Goal: Task Accomplishment & Management: Complete application form

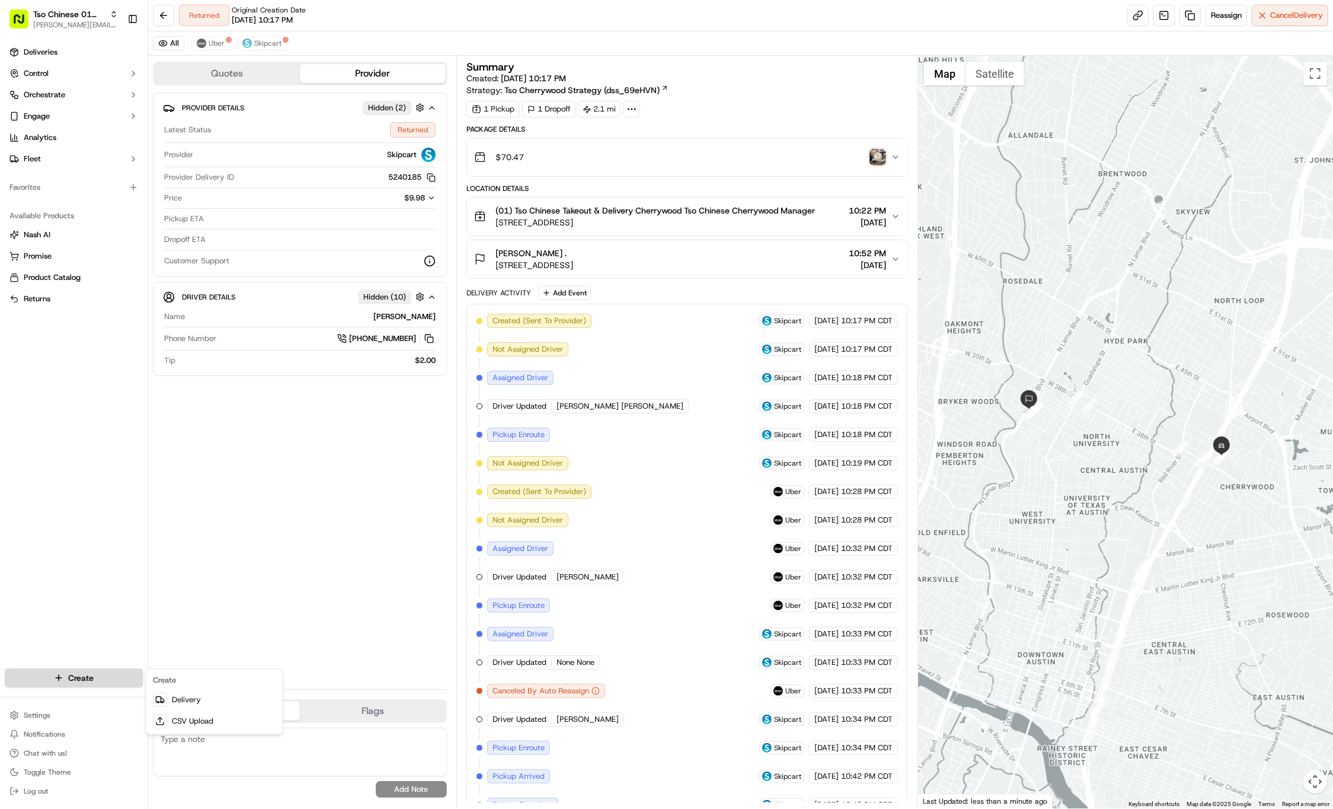
click at [103, 679] on html "Tso Chinese 01 Cherrywood [PERSON_NAME][EMAIL_ADDRESS][DOMAIN_NAME] Toggle Side…" at bounding box center [666, 404] width 1333 height 809
click at [193, 702] on link "Delivery" at bounding box center [214, 699] width 132 height 21
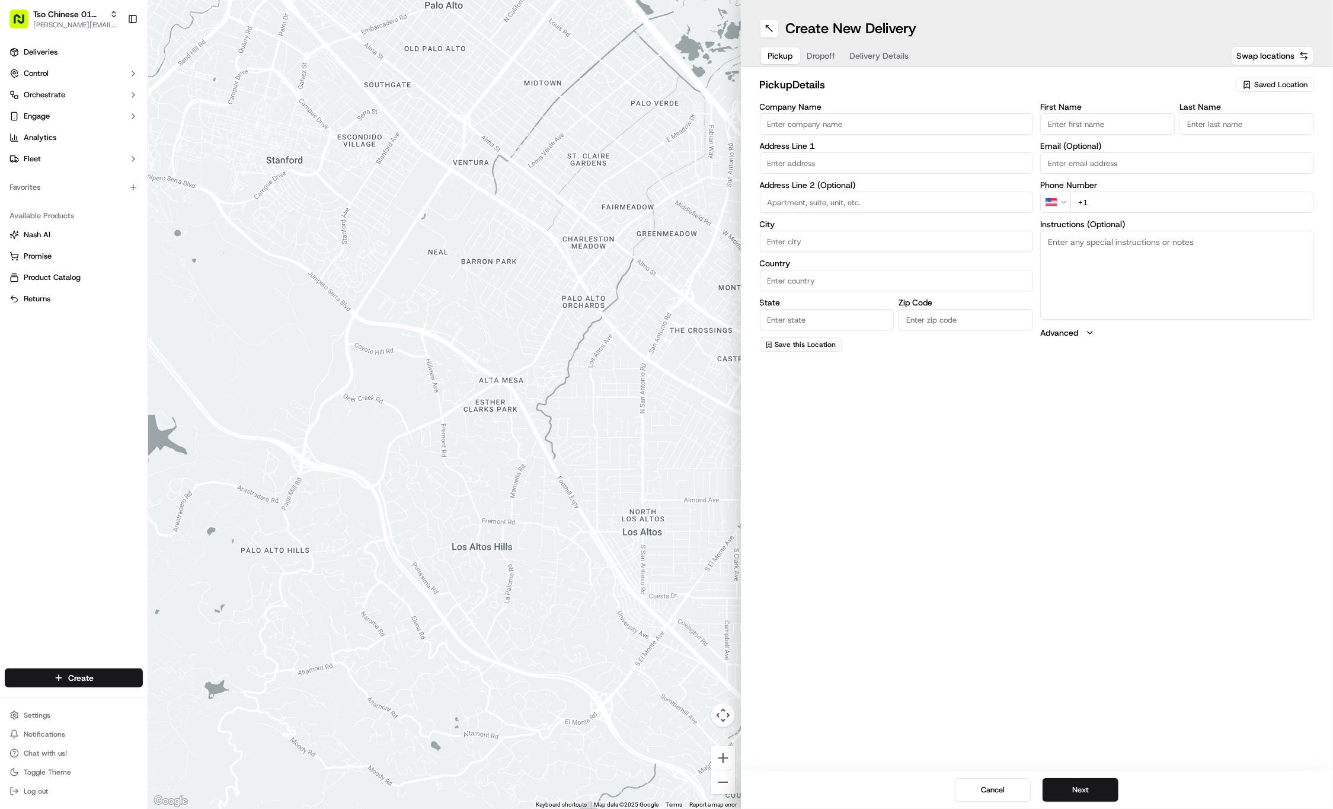
click at [1030, 443] on div "Create New Delivery Pickup Dropoff Delivery Details Swap locations pickup Detai…" at bounding box center [1037, 404] width 593 height 809
click at [1257, 84] on span "Saved Location" at bounding box center [1280, 84] width 53 height 11
click at [1229, 135] on span "(01) Tso Chinese Takeout & Delivery Cherrywood" at bounding box center [1255, 134] width 146 height 21
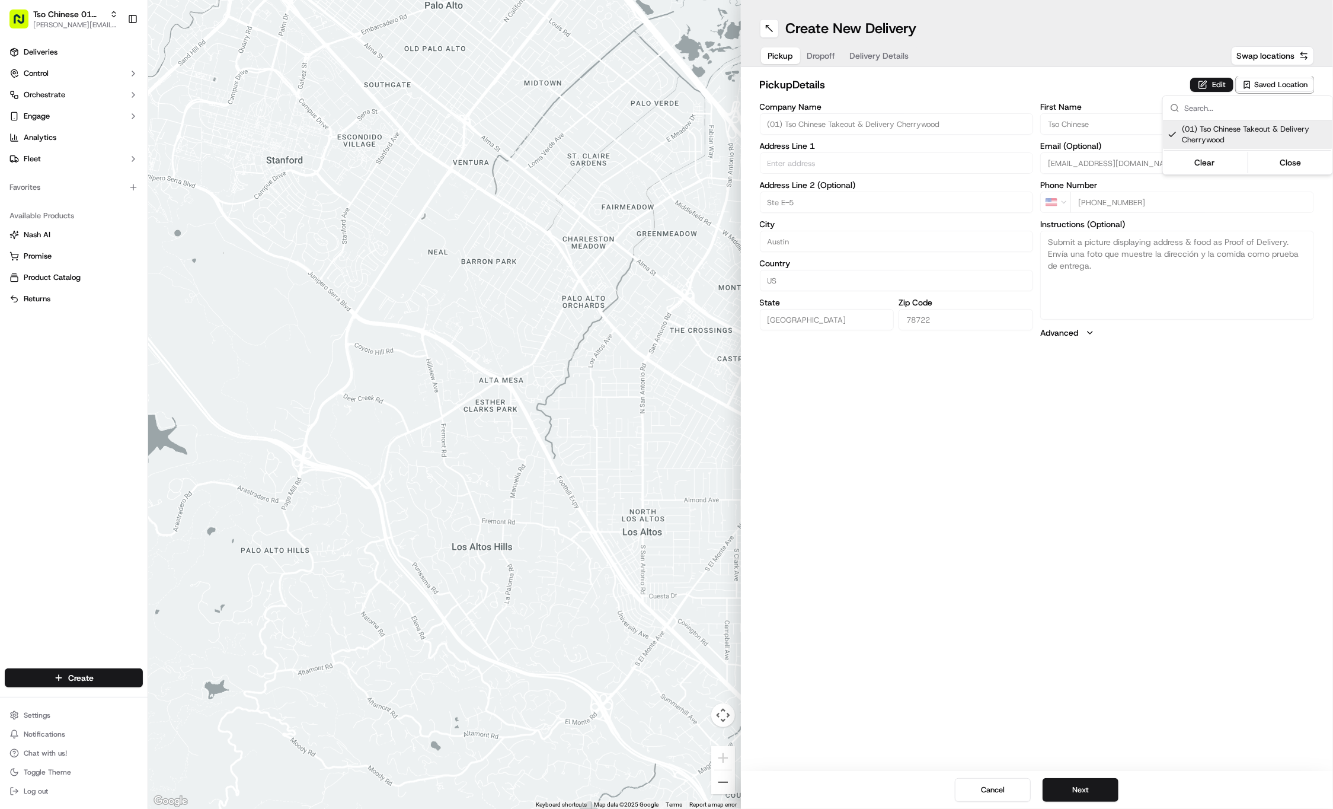
type input "(01) Tso Chinese Takeout & Delivery Cherrywood"
type input "Ste E-5"
type input "Austin"
type input "US"
type input "[GEOGRAPHIC_DATA]"
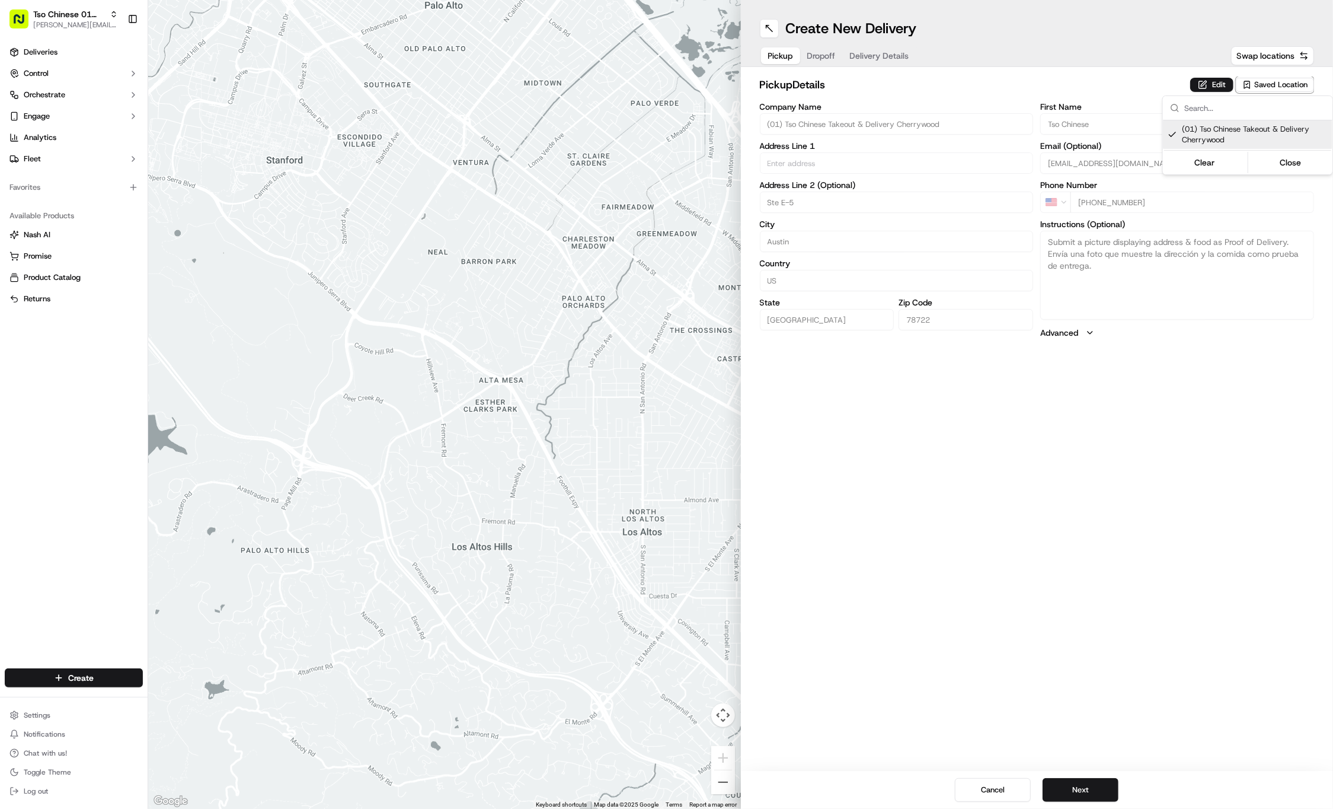
type input "78722"
type input "Tso Chinese"
type input "Cherrywood Manager"
type input "[EMAIL_ADDRESS][DOMAIN_NAME]"
type input "[PHONE_NUMBER]"
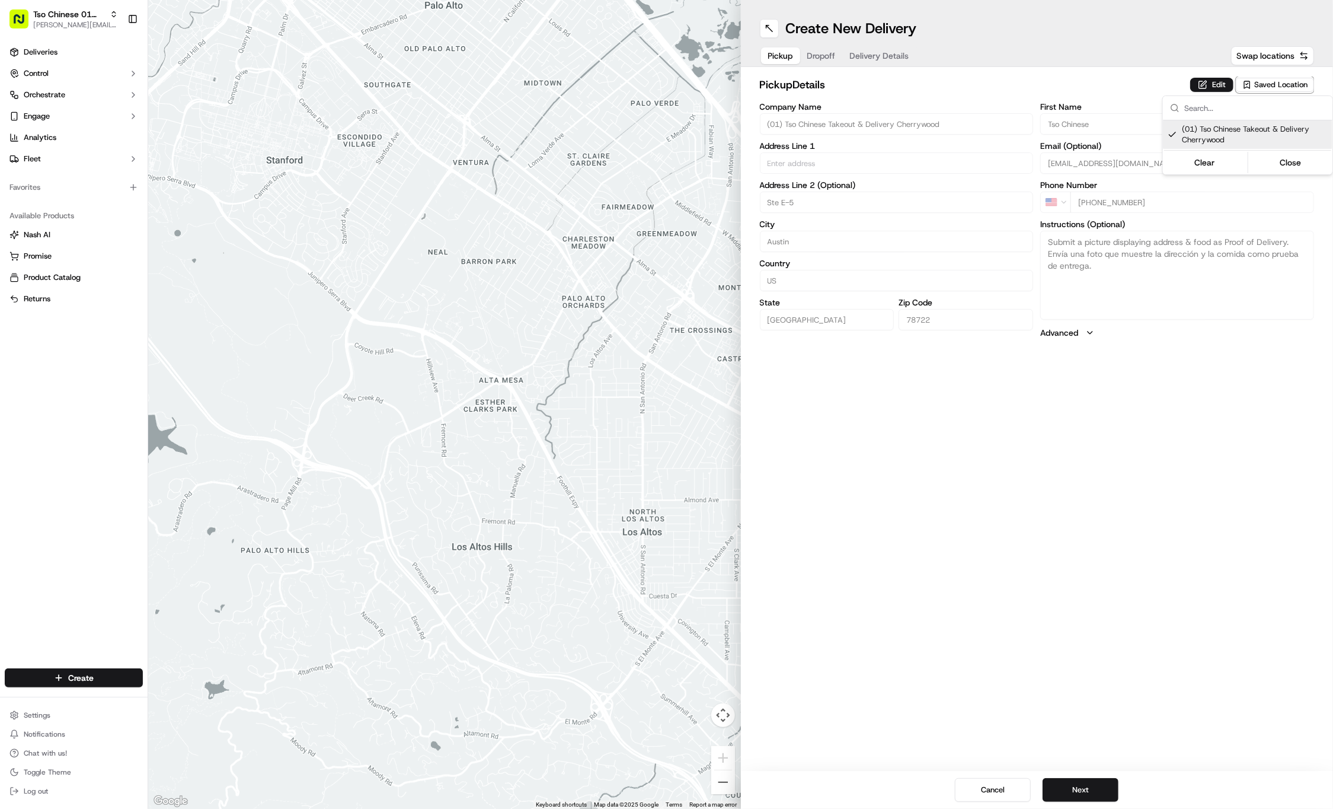
type textarea "Submit a picture displaying address & food as Proof of Delivery. Envía una foto…"
type input "[STREET_ADDRESS]"
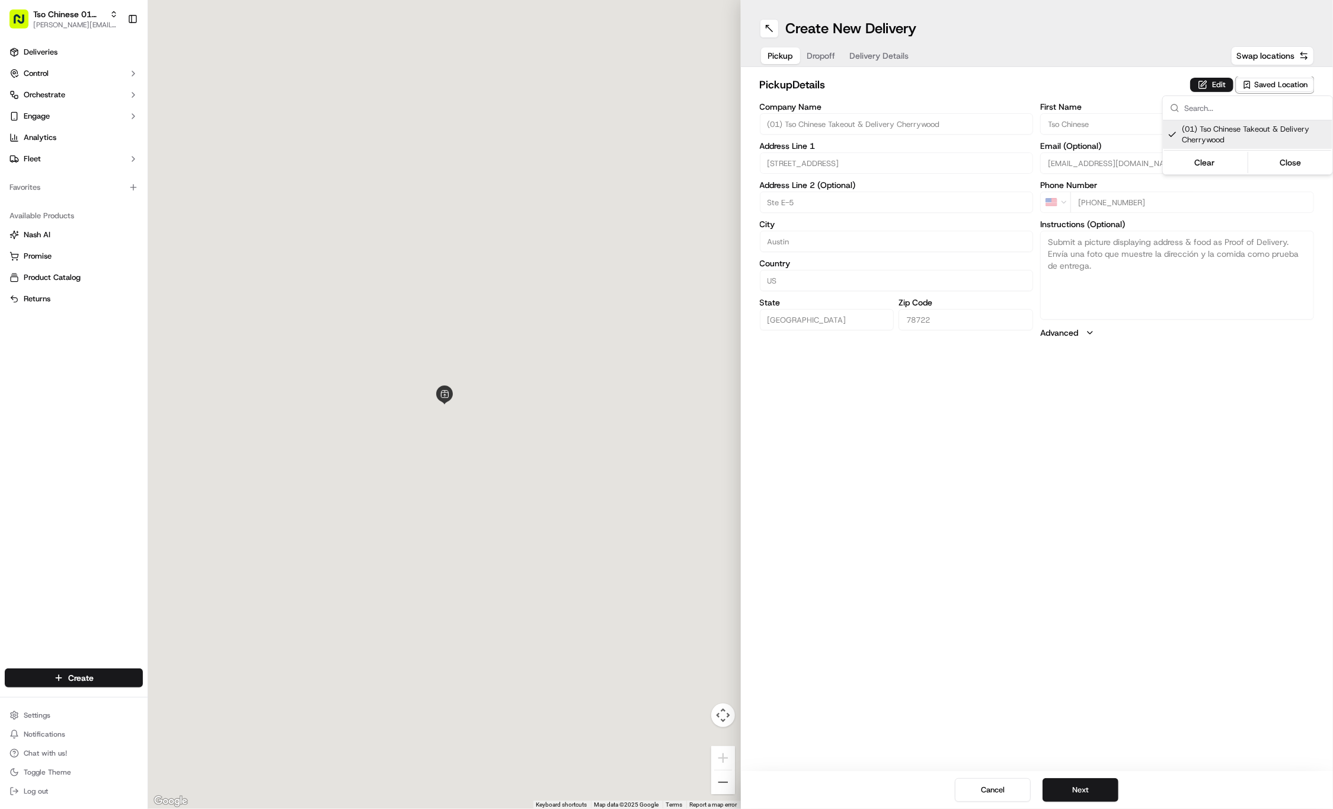
click at [1116, 453] on html "Tso Chinese 01 Cherrywood [PERSON_NAME][EMAIL_ADDRESS][DOMAIN_NAME] Toggle Side…" at bounding box center [666, 404] width 1333 height 809
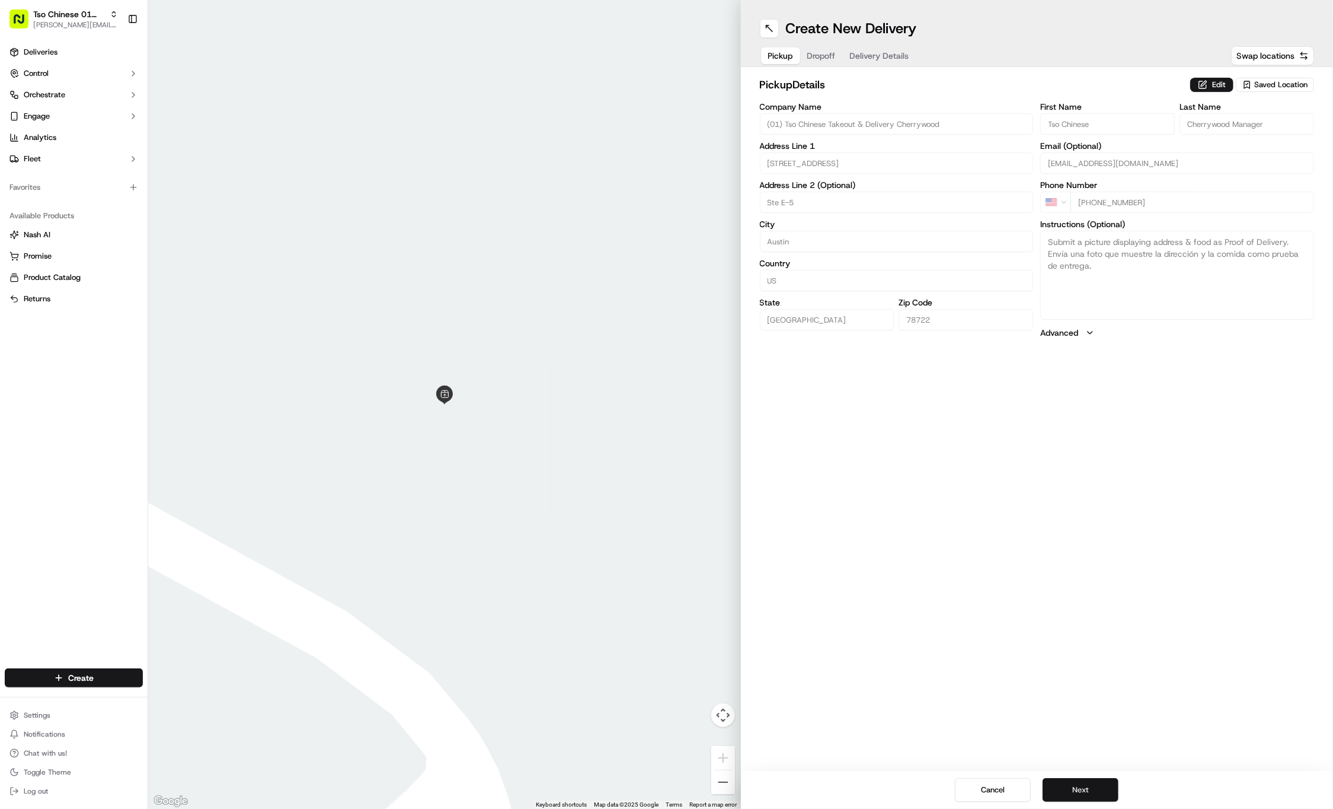
click at [1081, 781] on button "Next" at bounding box center [1081, 790] width 76 height 24
paste input "[PERSON_NAME]"
type input "[PERSON_NAME]"
paste input "[PERSON_NAME]"
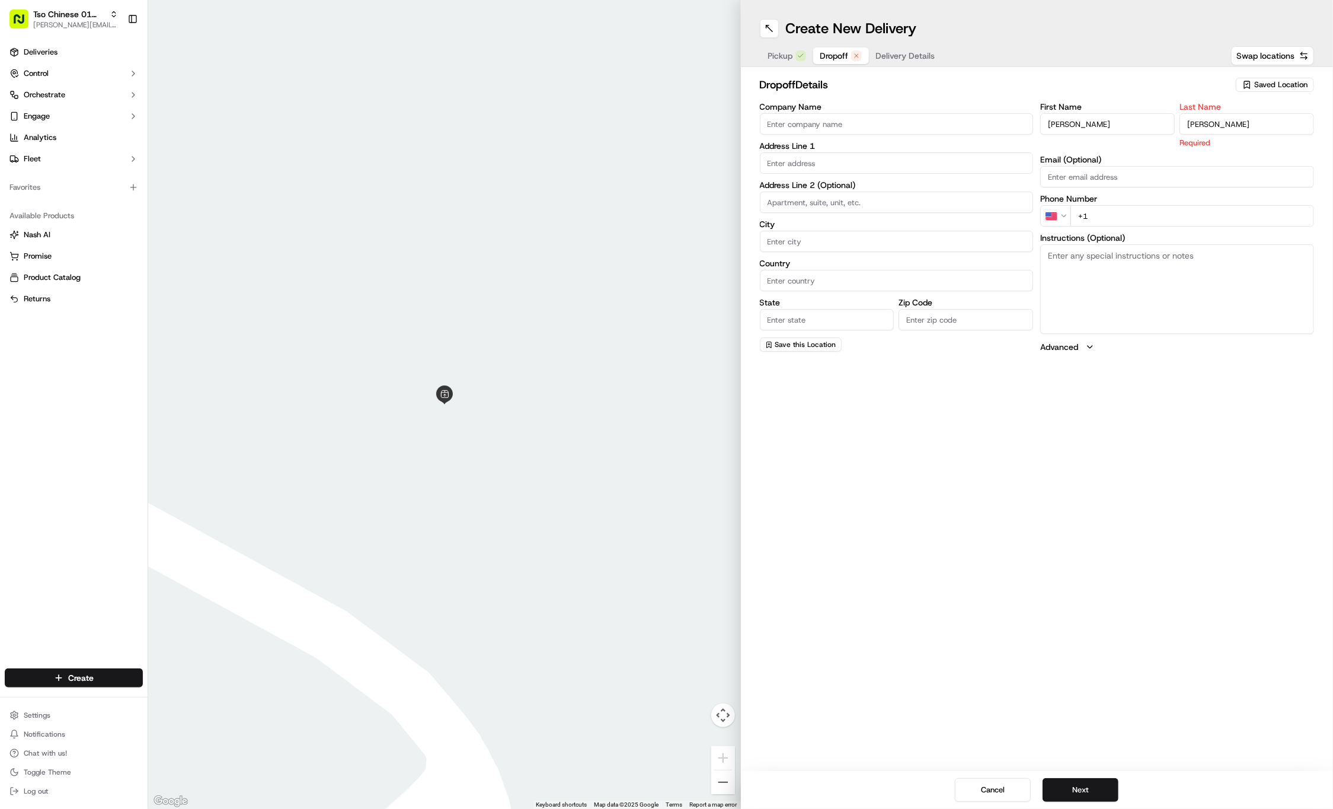
type input "[PERSON_NAME]"
paste input "[PHONE_NUMBER]"
type input "[PHONE_NUMBER]"
paste input "[STREET_ADDRESS]"
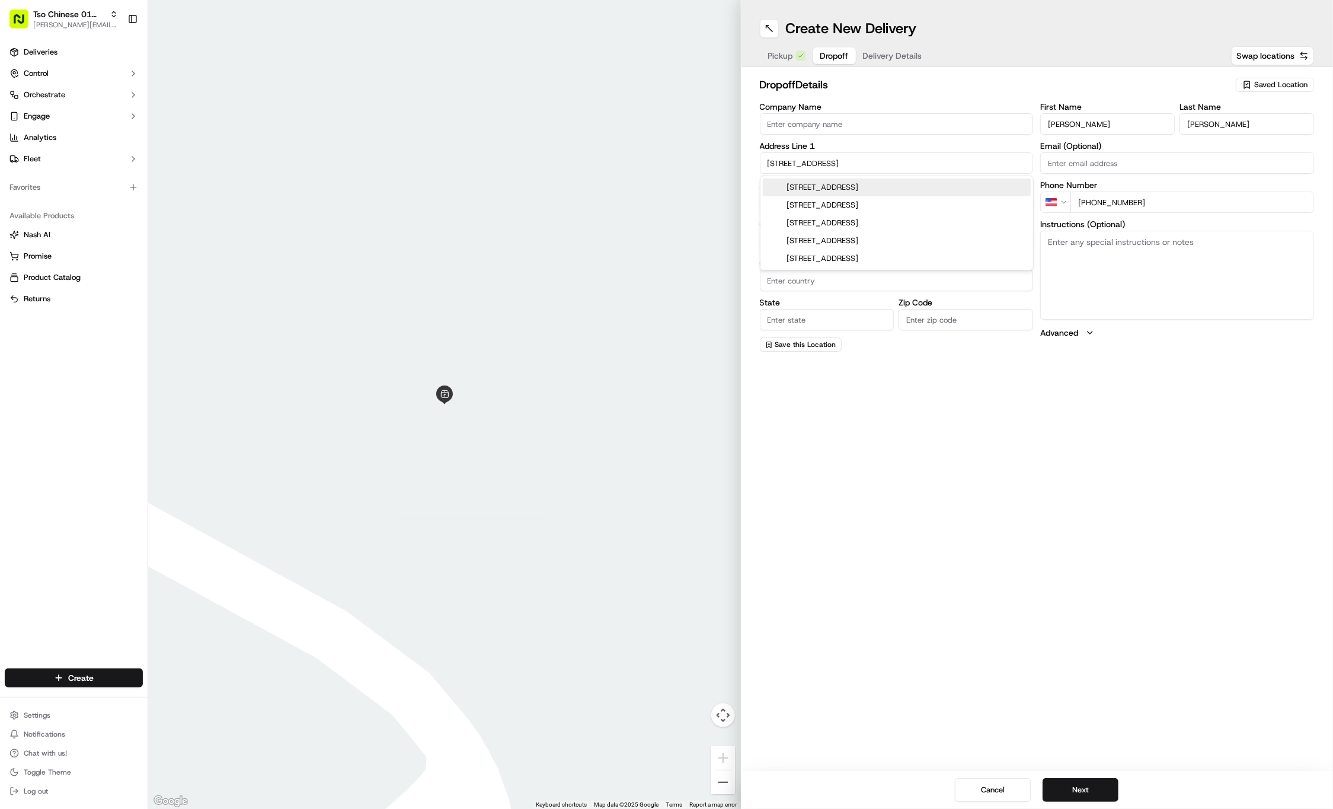
click at [826, 186] on div "[STREET_ADDRESS]" at bounding box center [897, 187] width 268 height 18
type input "[STREET_ADDRESS]"
type input "Austin"
type input "[GEOGRAPHIC_DATA]"
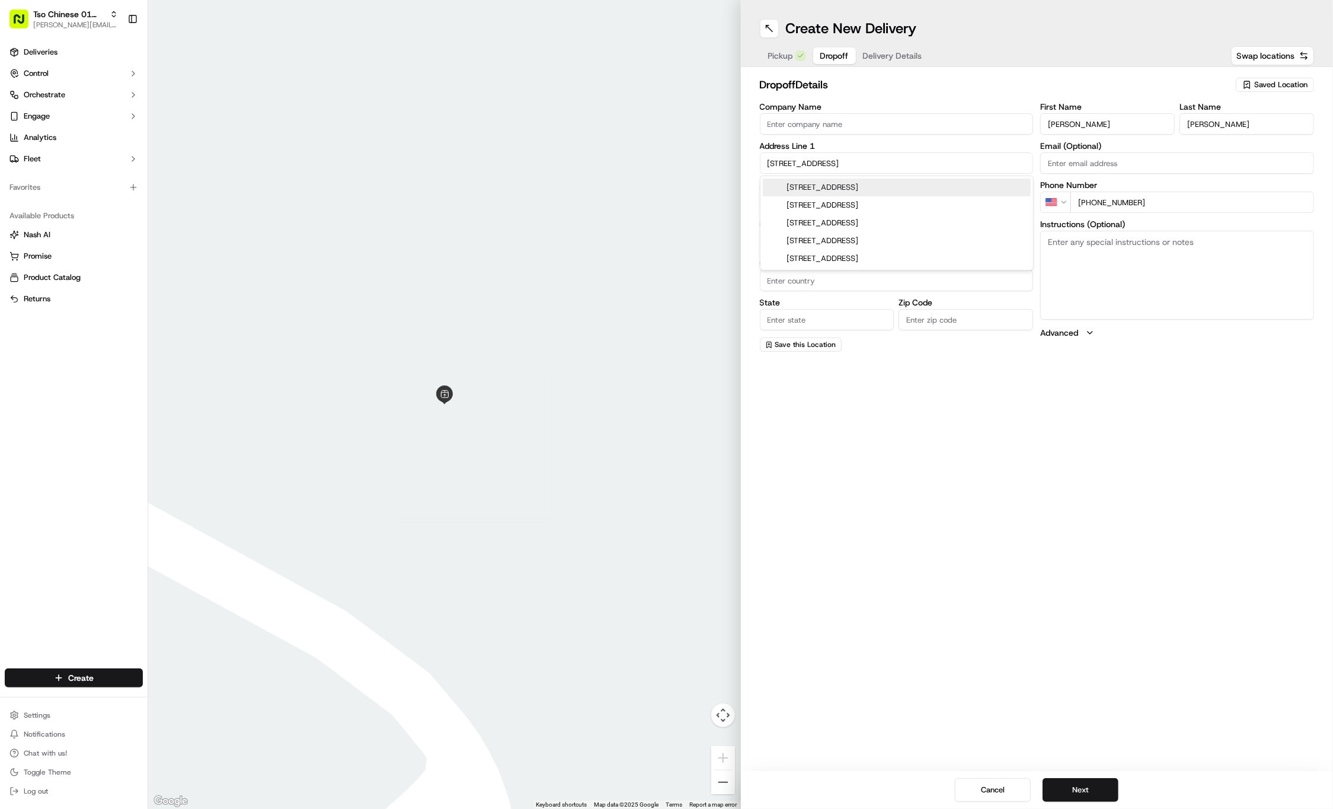
type input "78701"
type input "[STREET_ADDRESS]"
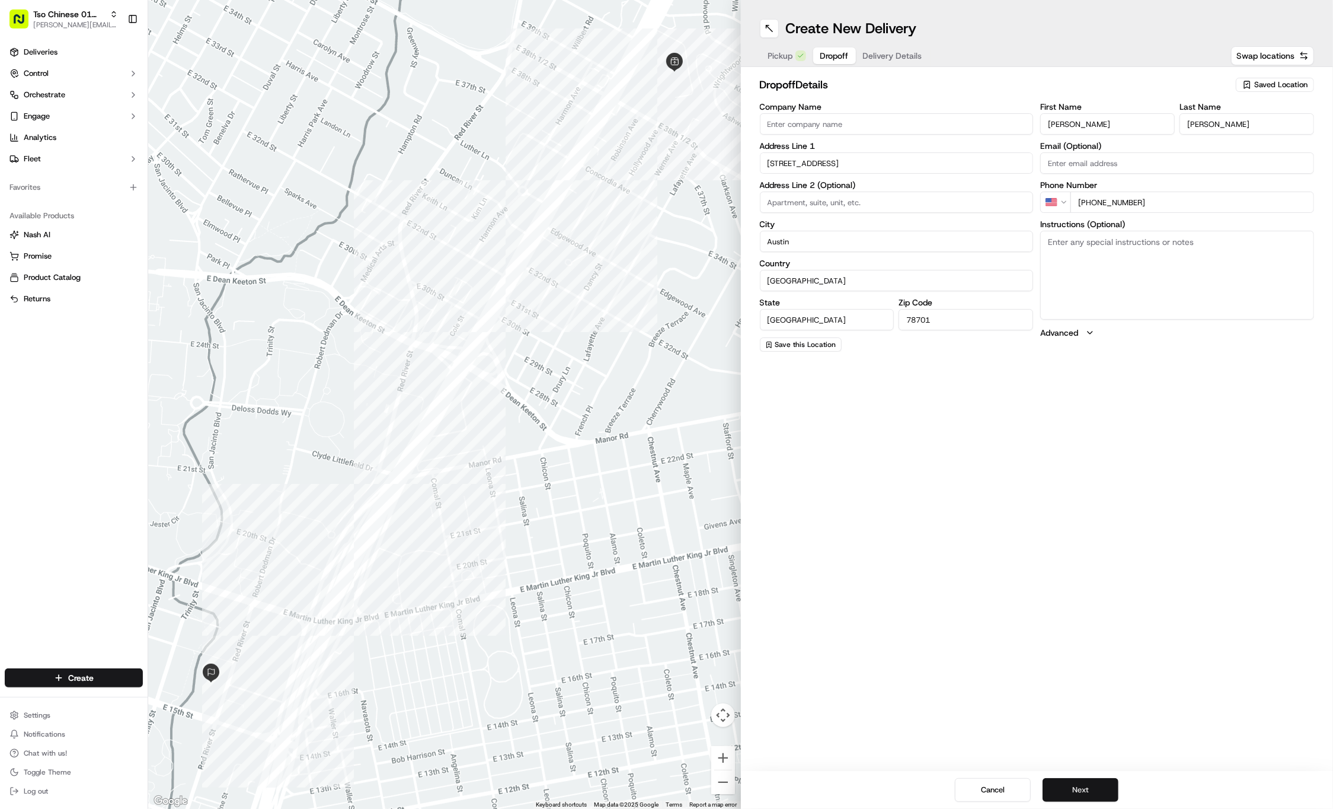
click at [1060, 795] on button "Next" at bounding box center [1081, 790] width 76 height 24
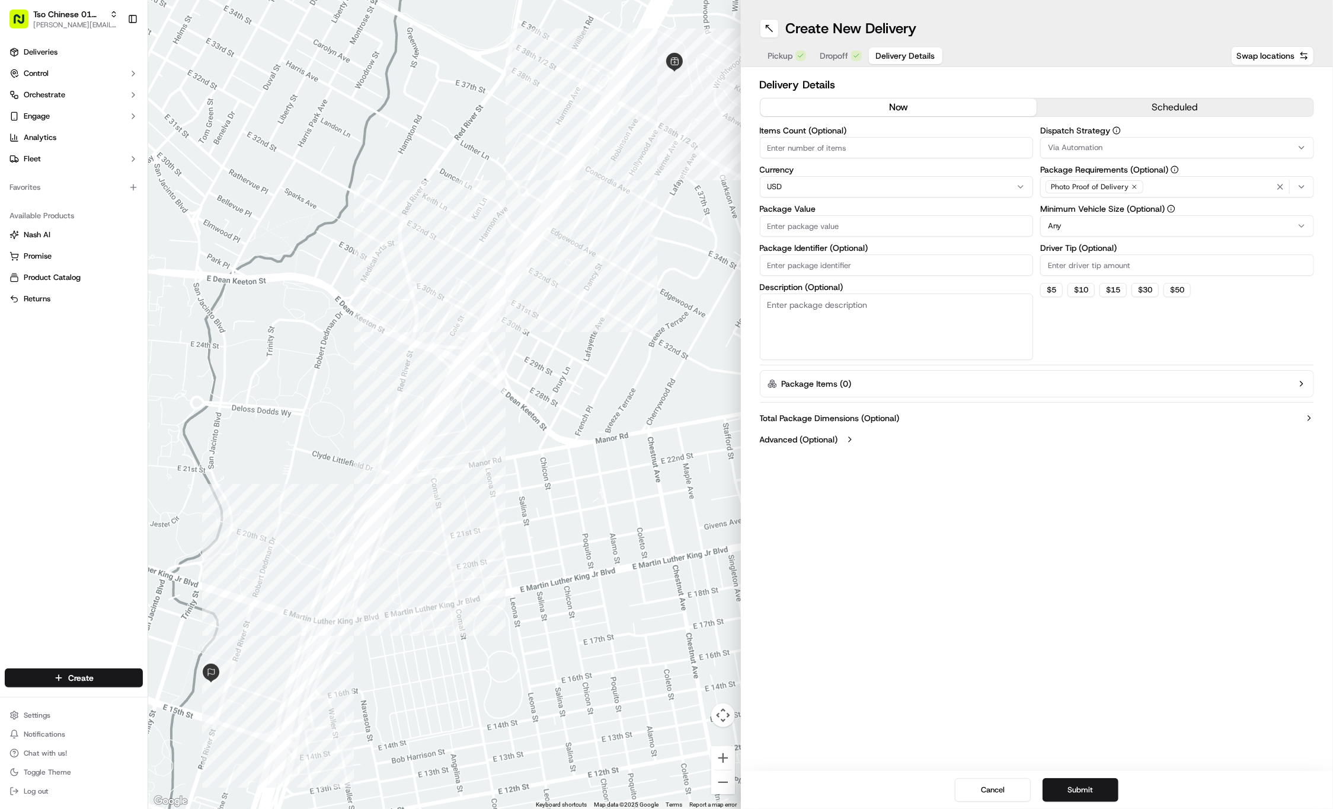
click at [809, 263] on input "Package Identifier (Optional)" at bounding box center [897, 264] width 274 height 21
paste input "ZAX9AM3"
type input "ZAX9AM3"
click at [797, 231] on input "Package Value" at bounding box center [897, 225] width 274 height 21
type input "40.97"
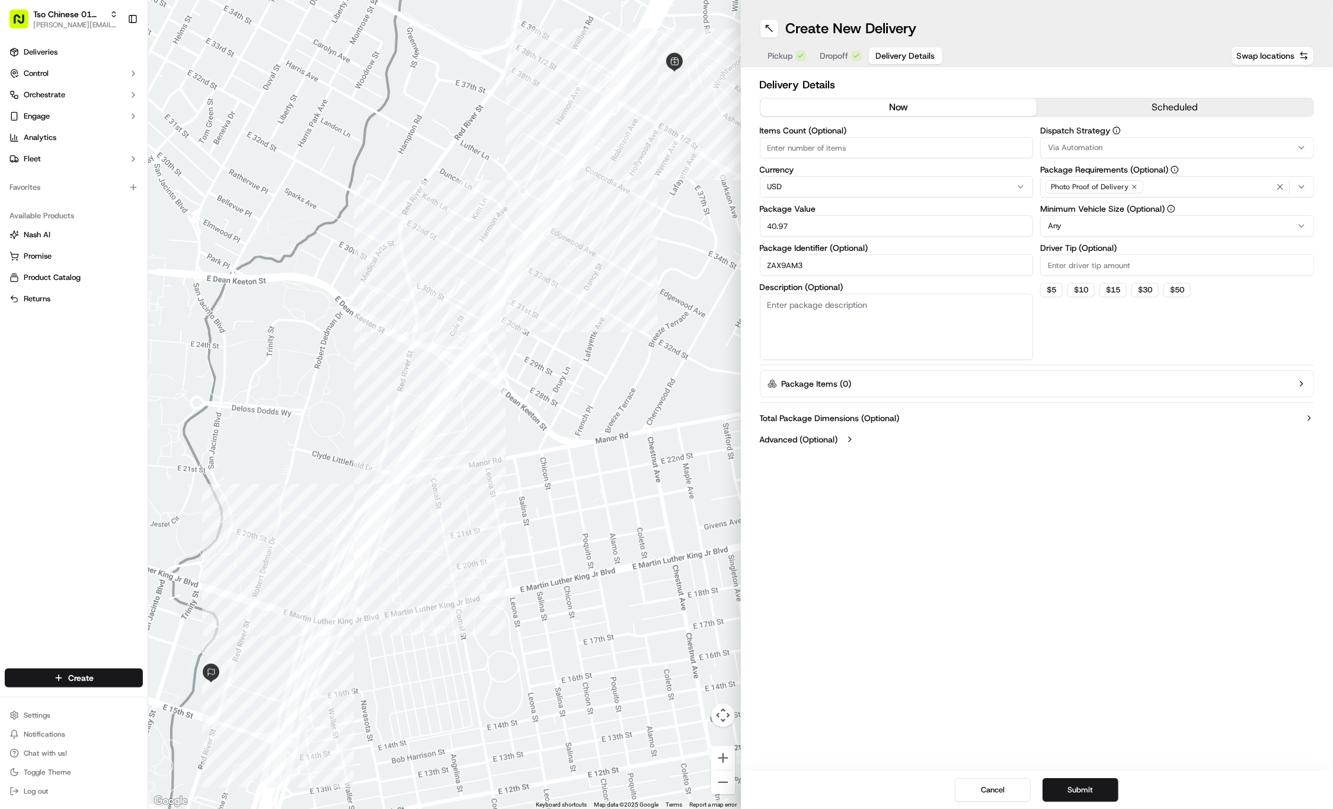
click at [1073, 268] on input "Driver Tip (Optional)" at bounding box center [1177, 264] width 274 height 21
type input "2"
click at [1116, 152] on div "Via Automation" at bounding box center [1177, 147] width 268 height 11
click at [1119, 210] on span "Tso Cherrywood Strategy" at bounding box center [1133, 212] width 146 height 11
click at [1278, 186] on icon "button" at bounding box center [1280, 186] width 9 height 9
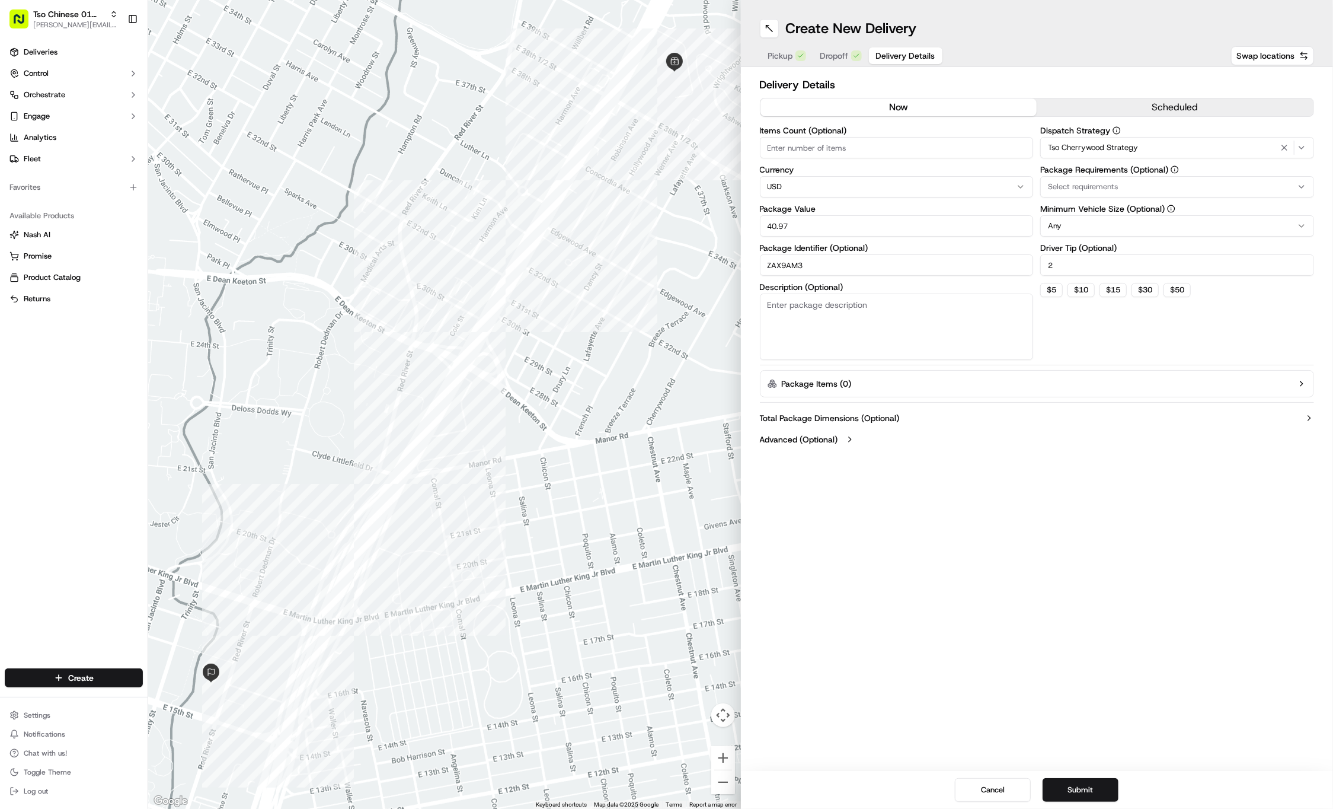
click at [1278, 186] on div "Select requirements" at bounding box center [1177, 186] width 268 height 11
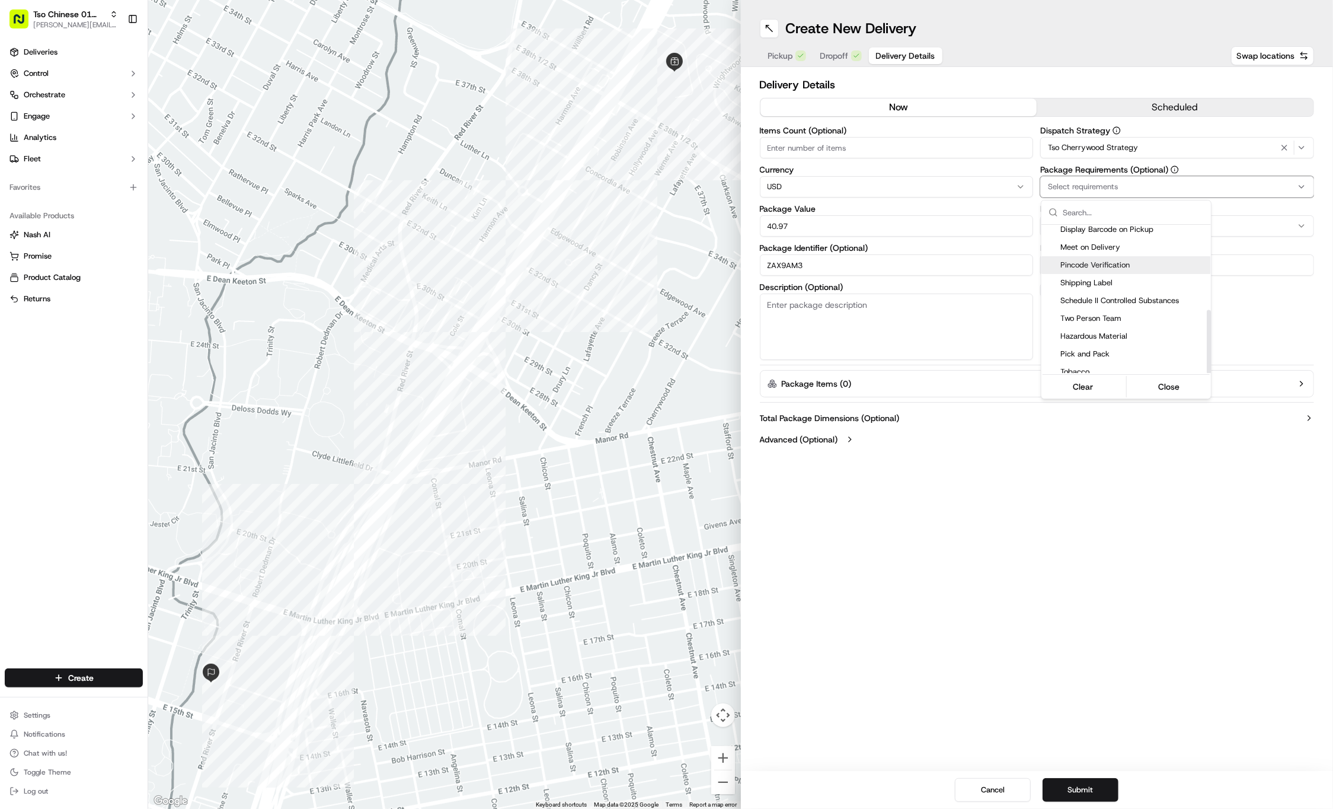
scroll to position [199, 0]
click at [1113, 244] on span "Meet on Delivery" at bounding box center [1133, 247] width 146 height 11
click at [1074, 582] on html "Tso Chinese 01 Cherrywood [PERSON_NAME][EMAIL_ADDRESS][DOMAIN_NAME] Toggle Side…" at bounding box center [666, 404] width 1333 height 809
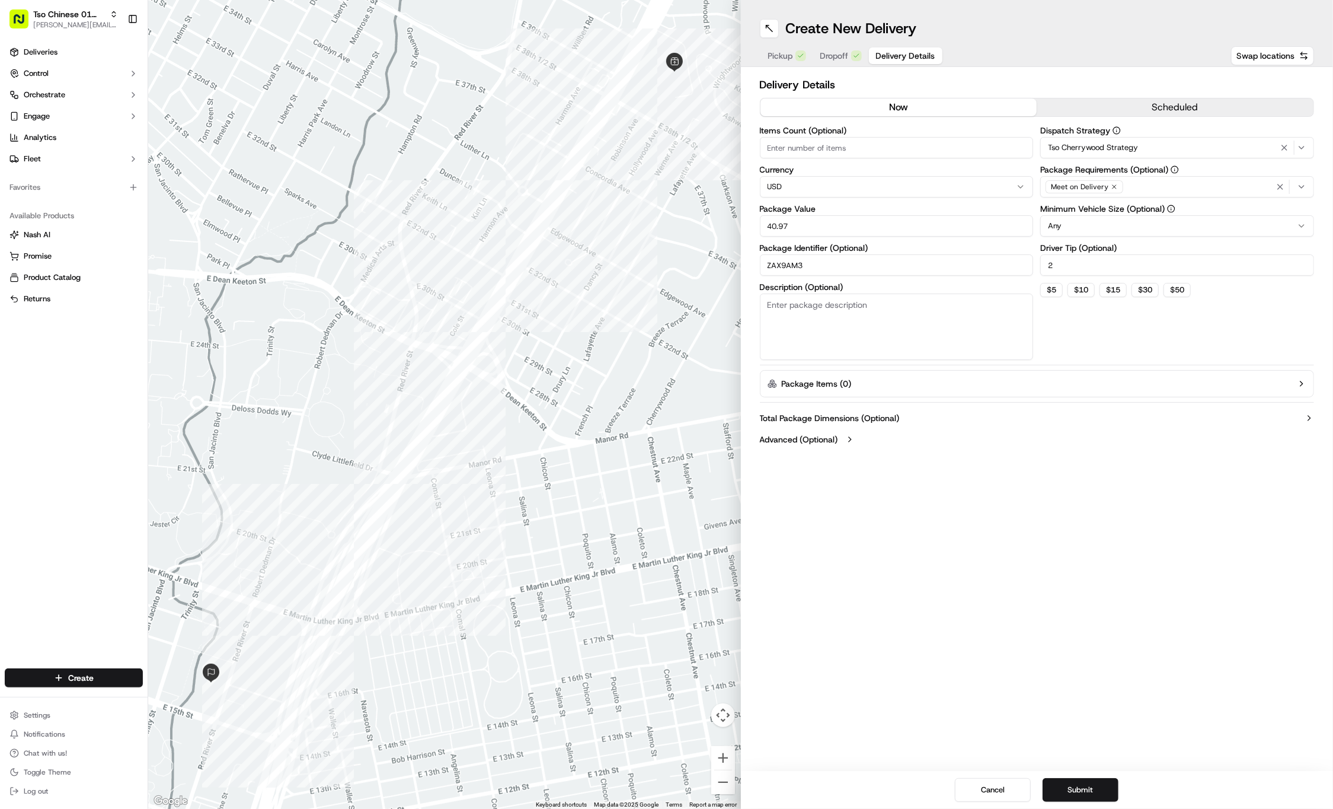
click at [1082, 774] on div "Cancel Submit" at bounding box center [1037, 790] width 593 height 38
click at [1081, 787] on button "Submit" at bounding box center [1081, 790] width 76 height 24
